Goal: Find specific page/section: Find specific page/section

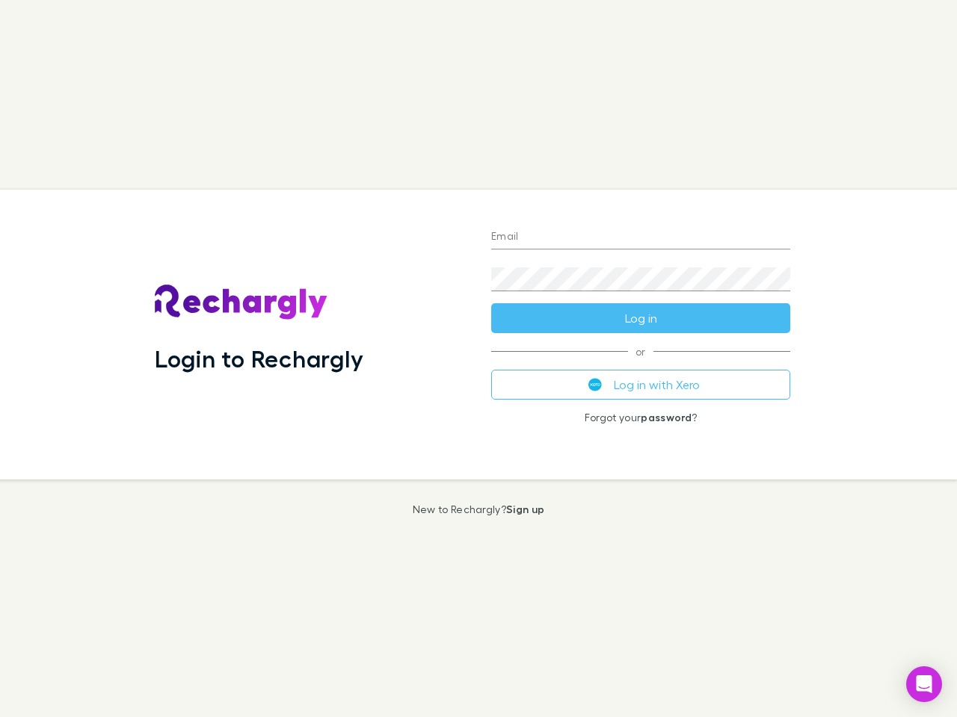
click at [478, 359] on div "Login to Rechargly" at bounding box center [311, 335] width 336 height 290
click at [640, 238] on input "Email" at bounding box center [640, 238] width 299 height 24
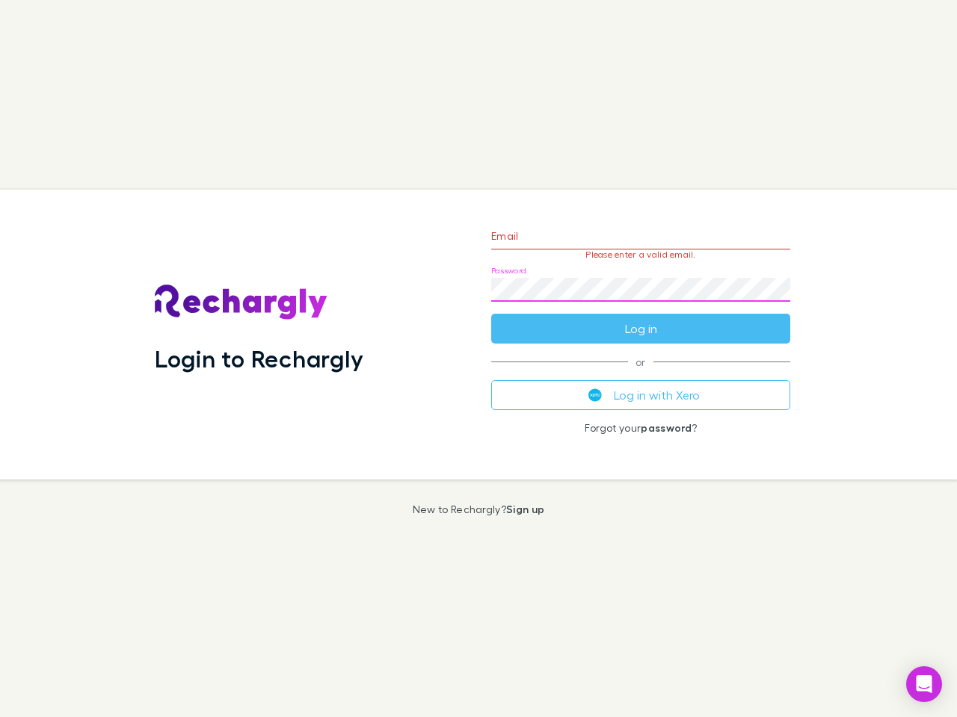
click at [640, 318] on form "Email Please enter a valid email. Password Log in" at bounding box center [640, 279] width 299 height 130
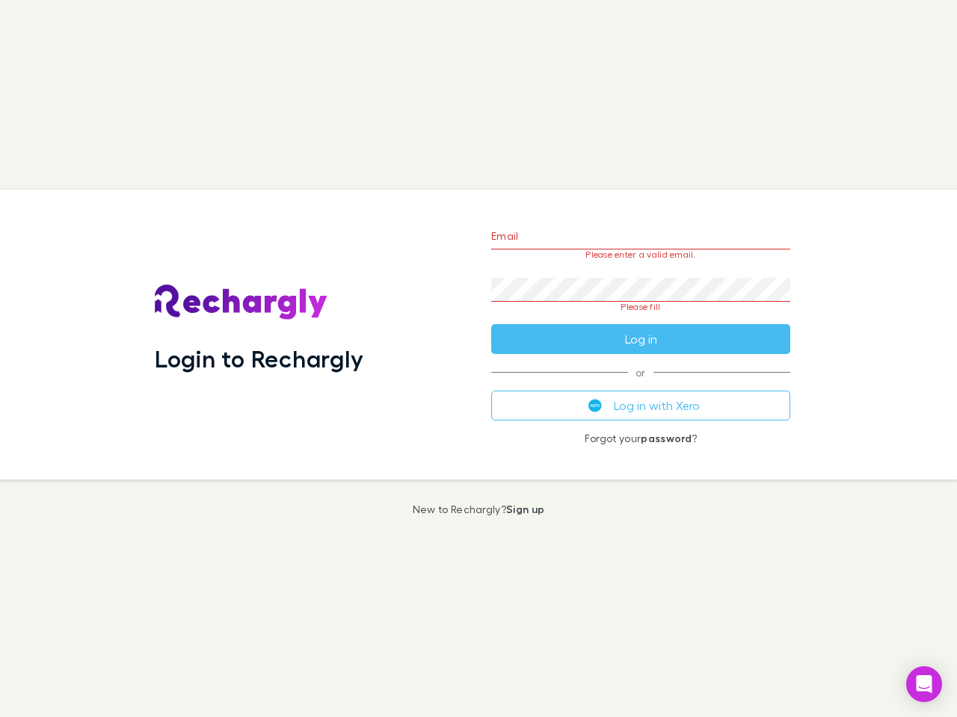
click at [640, 385] on div "Email Please enter a valid email. Password Please fill Log in or Log in with Xe…" at bounding box center [640, 335] width 323 height 290
click at [924, 685] on icon "Open Intercom Messenger" at bounding box center [924, 685] width 16 height 18
